Goal: Task Accomplishment & Management: Manage account settings

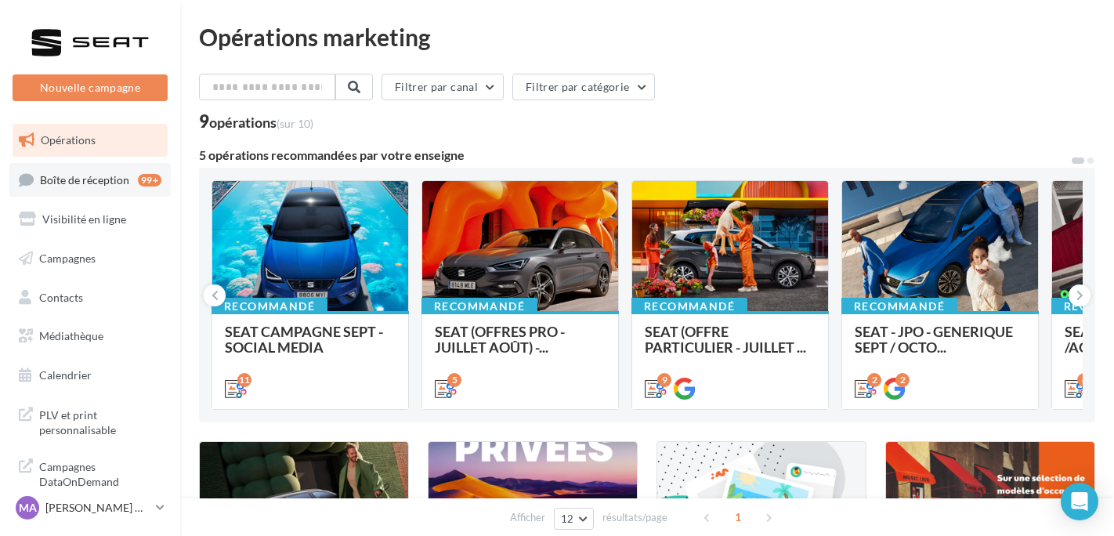
click at [42, 178] on span "Boîte de réception" at bounding box center [84, 178] width 89 height 13
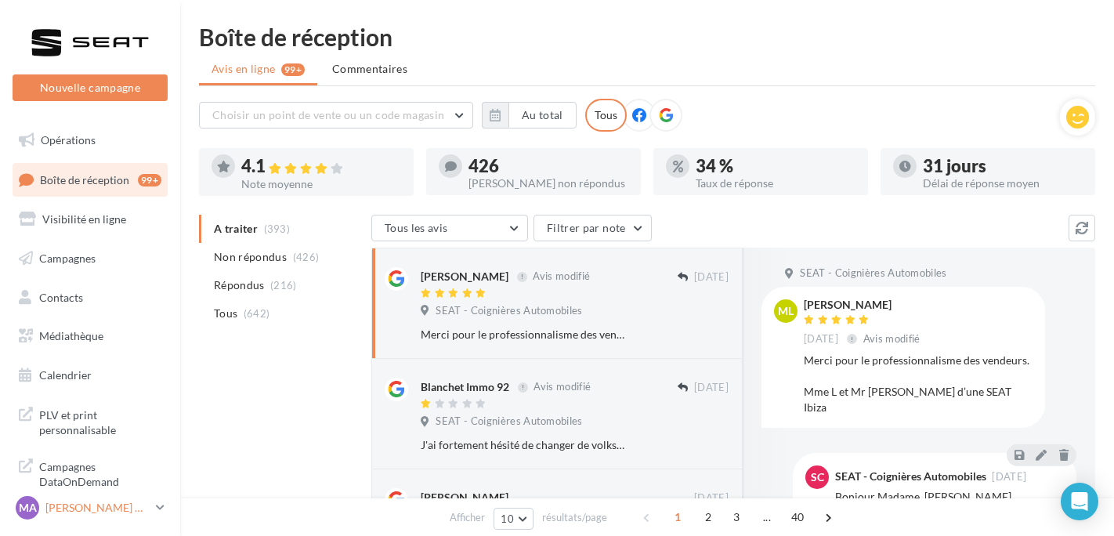
click at [106, 510] on p "[PERSON_NAME] CANALES" at bounding box center [97, 508] width 104 height 16
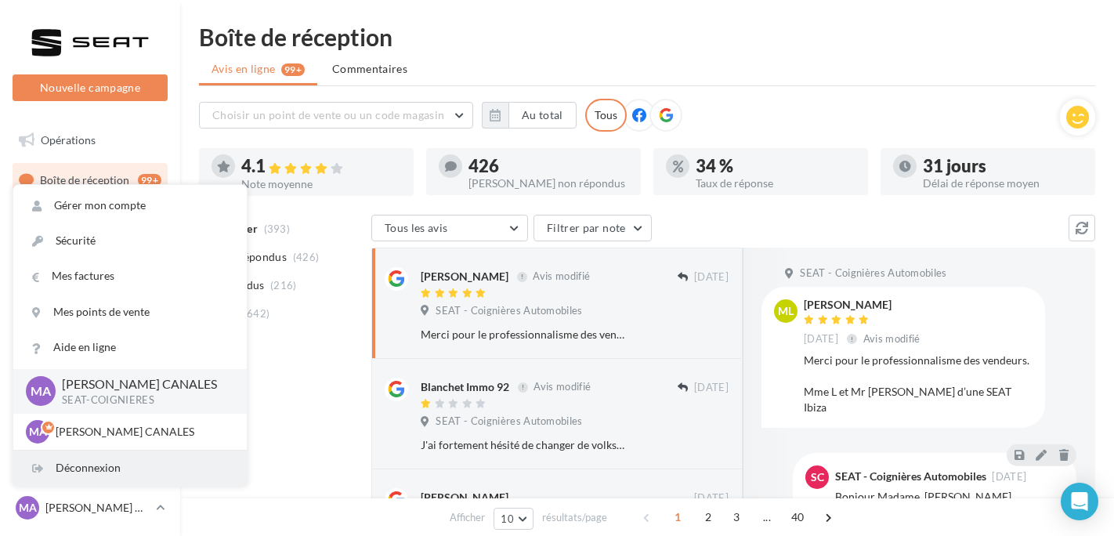
click at [92, 476] on div "Déconnexion" at bounding box center [129, 467] width 233 height 35
